Goal: Contribute content: Contribute content

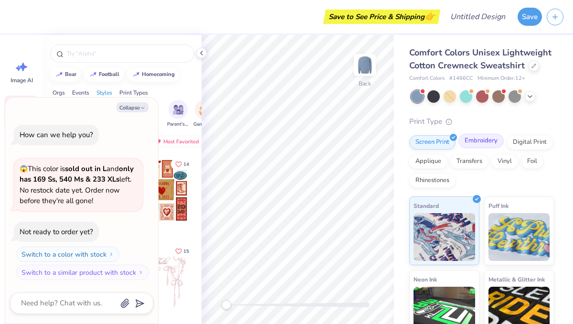
click at [471, 141] on div "Embroidery" at bounding box center [481, 141] width 45 height 14
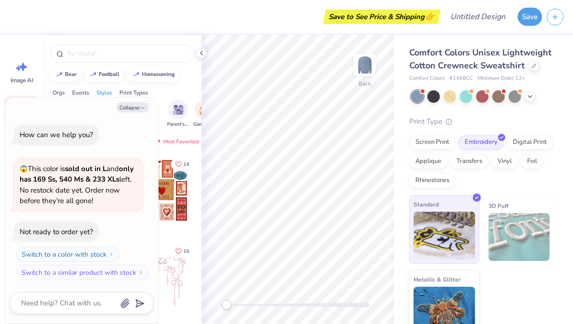
scroll to position [15, 0]
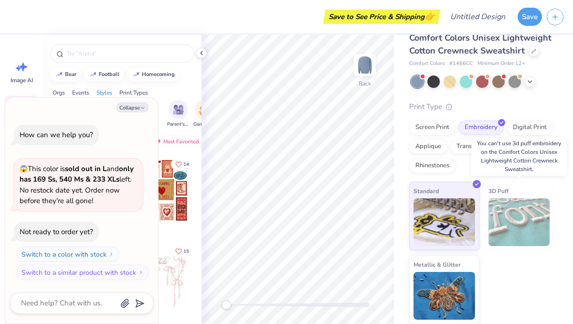
click at [511, 196] on div "3D Puff" at bounding box center [520, 216] width 70 height 69
click at [491, 186] on span "3D Puff" at bounding box center [499, 191] width 20 height 10
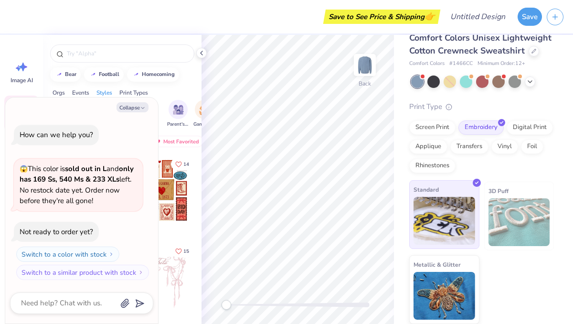
click at [458, 184] on div "Standard" at bounding box center [445, 214] width 70 height 69
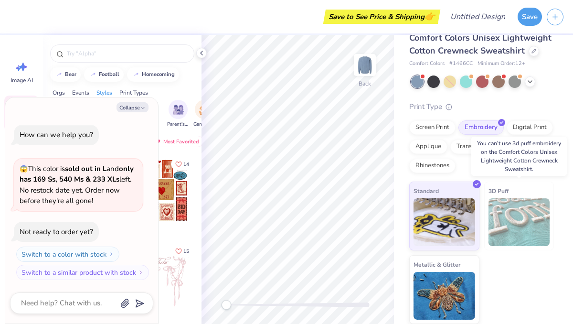
click at [500, 190] on span "3D Puff" at bounding box center [499, 191] width 20 height 10
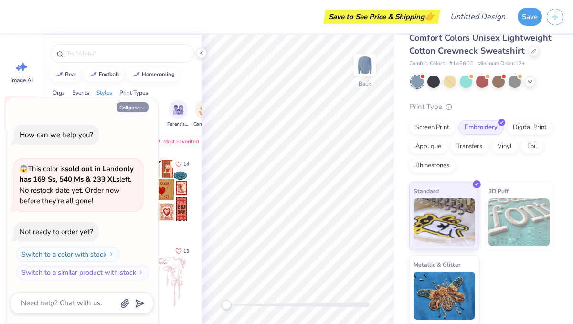
click at [141, 107] on icon "button" at bounding box center [143, 108] width 6 height 6
type textarea "x"
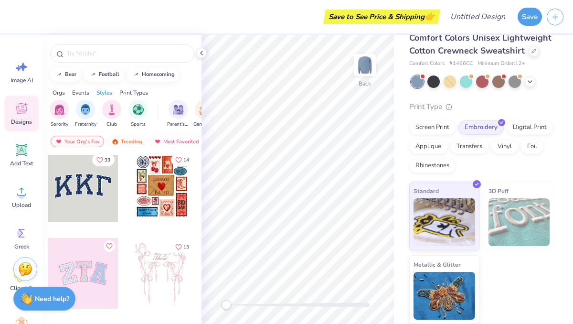
scroll to position [0, 0]
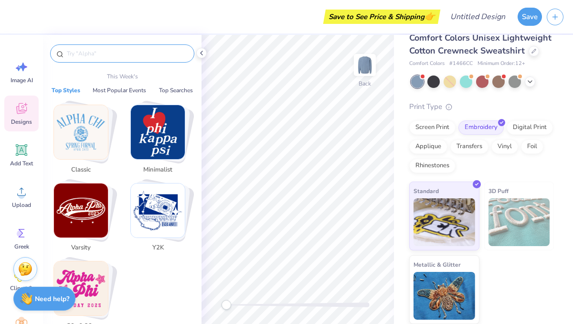
click at [127, 51] on input "text" at bounding box center [127, 54] width 122 height 10
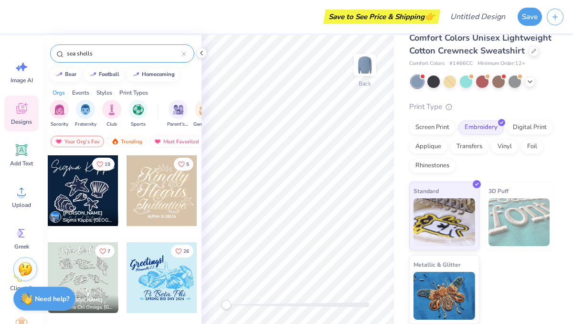
type input "sea shells"
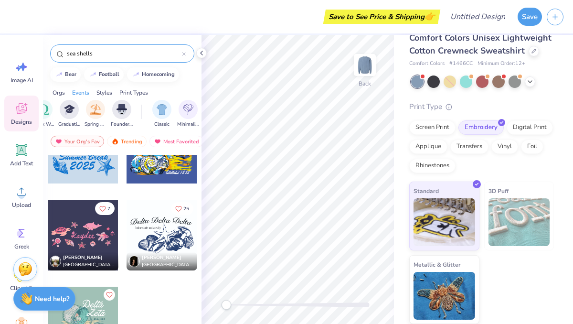
scroll to position [0, 404]
click at [134, 91] on div "Print Types" at bounding box center [133, 92] width 29 height 9
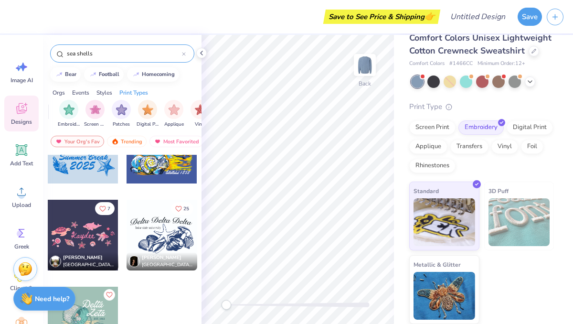
scroll to position [0, 778]
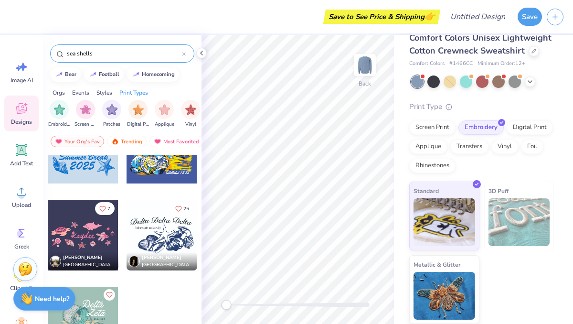
click at [107, 94] on div "Styles" at bounding box center [105, 92] width 16 height 9
click at [62, 93] on div "Orgs" at bounding box center [59, 92] width 12 height 9
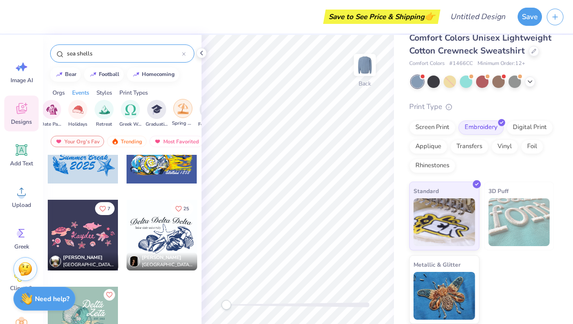
click at [181, 105] on img "filter for Spring Break" at bounding box center [183, 108] width 11 height 11
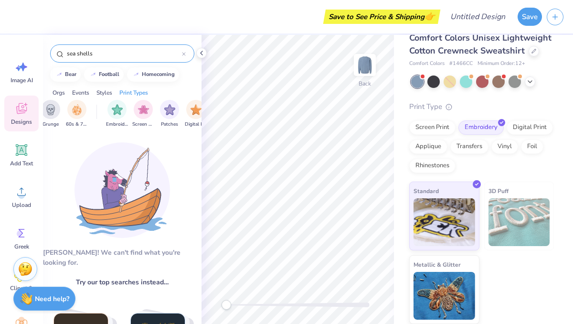
scroll to position [0, 721]
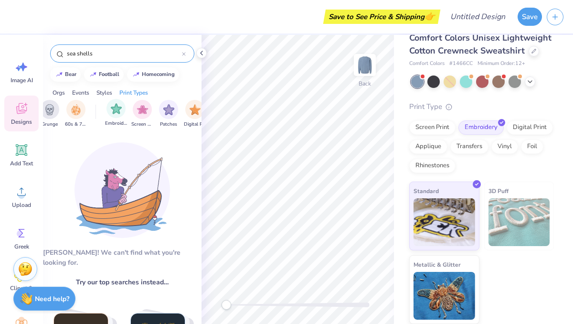
click at [111, 119] on div "Embroidery" at bounding box center [116, 113] width 22 height 28
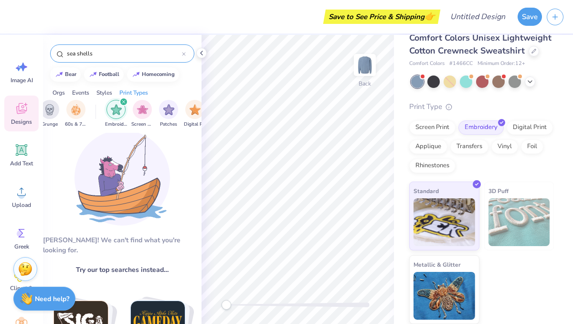
scroll to position [0, 0]
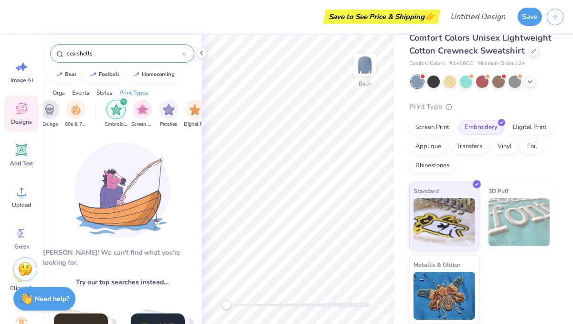
click at [133, 56] on input "sea shells" at bounding box center [124, 54] width 116 height 10
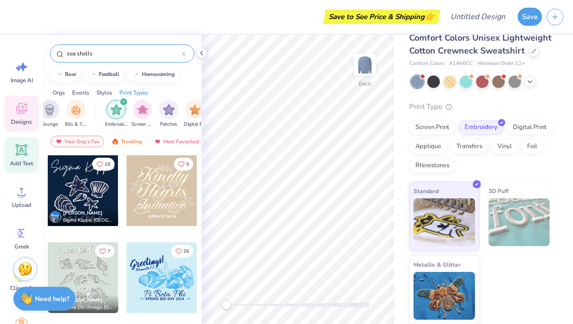
click at [24, 151] on icon at bounding box center [21, 150] width 9 height 9
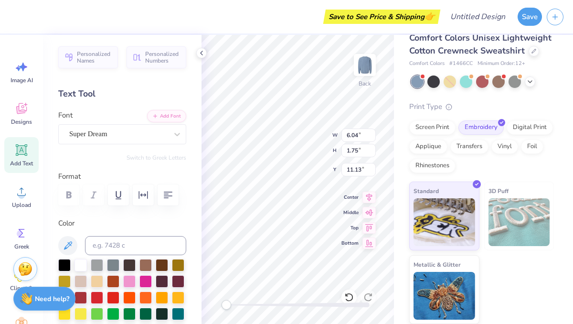
scroll to position [0, 1]
type textarea "[PERSON_NAME]'s Coastals"
click at [346, 195] on span "Center" at bounding box center [350, 196] width 17 height 8
click at [77, 196] on div at bounding box center [122, 194] width 128 height 21
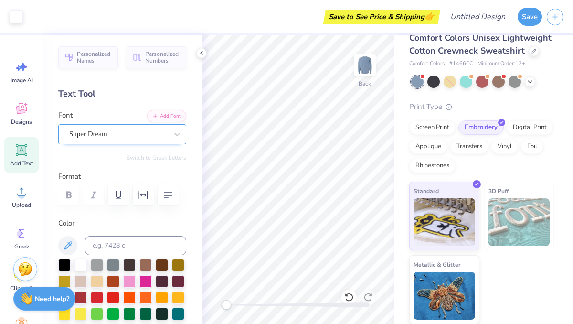
click at [111, 134] on div "Super Dream" at bounding box center [118, 134] width 100 height 15
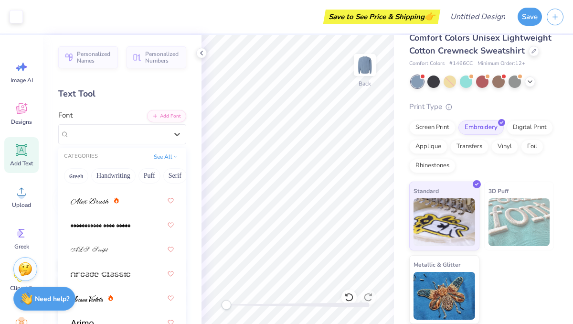
scroll to position [364, 0]
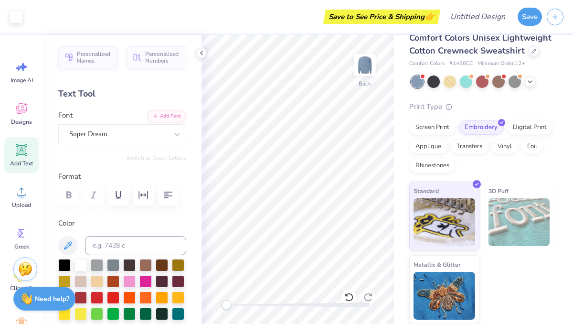
click at [19, 158] on div "Add Text" at bounding box center [21, 155] width 34 height 36
click at [367, 240] on icon at bounding box center [370, 241] width 8 height 7
click at [349, 203] on div "Back W 10.11 10.11 " H 4.75 4.75 " Y 9.63 9.63 " Center Middle Top Bottom" at bounding box center [298, 179] width 193 height 289
click at [15, 117] on div "Designs" at bounding box center [21, 114] width 34 height 36
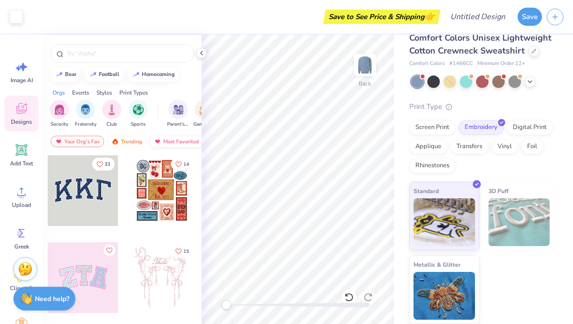
click at [175, 140] on div "Most Favorited" at bounding box center [177, 141] width 54 height 11
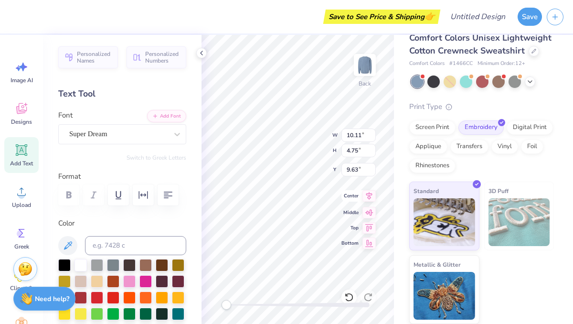
click at [365, 195] on icon at bounding box center [369, 195] width 13 height 11
click at [358, 195] on span "Center" at bounding box center [350, 196] width 17 height 8
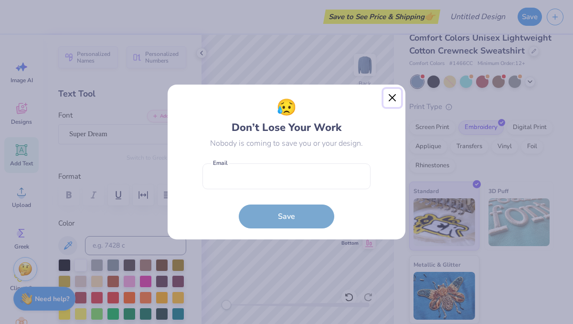
click at [392, 98] on button "Close" at bounding box center [393, 98] width 18 height 18
